Goal: Task Accomplishment & Management: Manage account settings

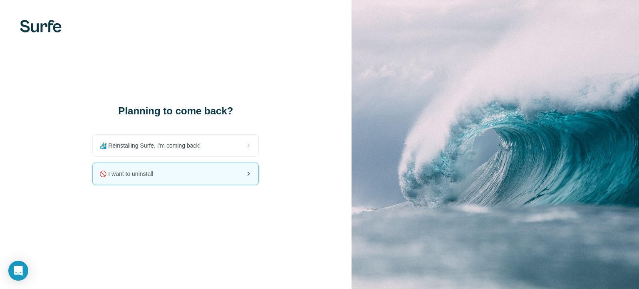
click at [136, 174] on span "🚫 I want to uninstall" at bounding box center [129, 174] width 60 height 8
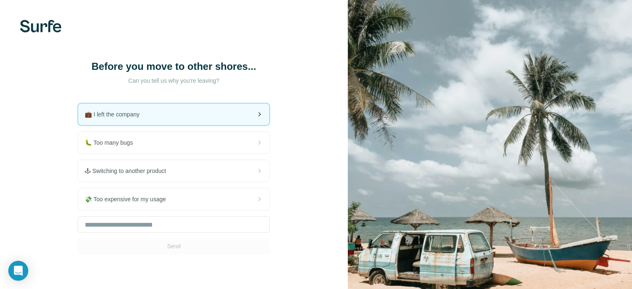
click at [153, 115] on div "💼 I left the company" at bounding box center [173, 115] width 191 height 22
